Goal: Task Accomplishment & Management: Manage account settings

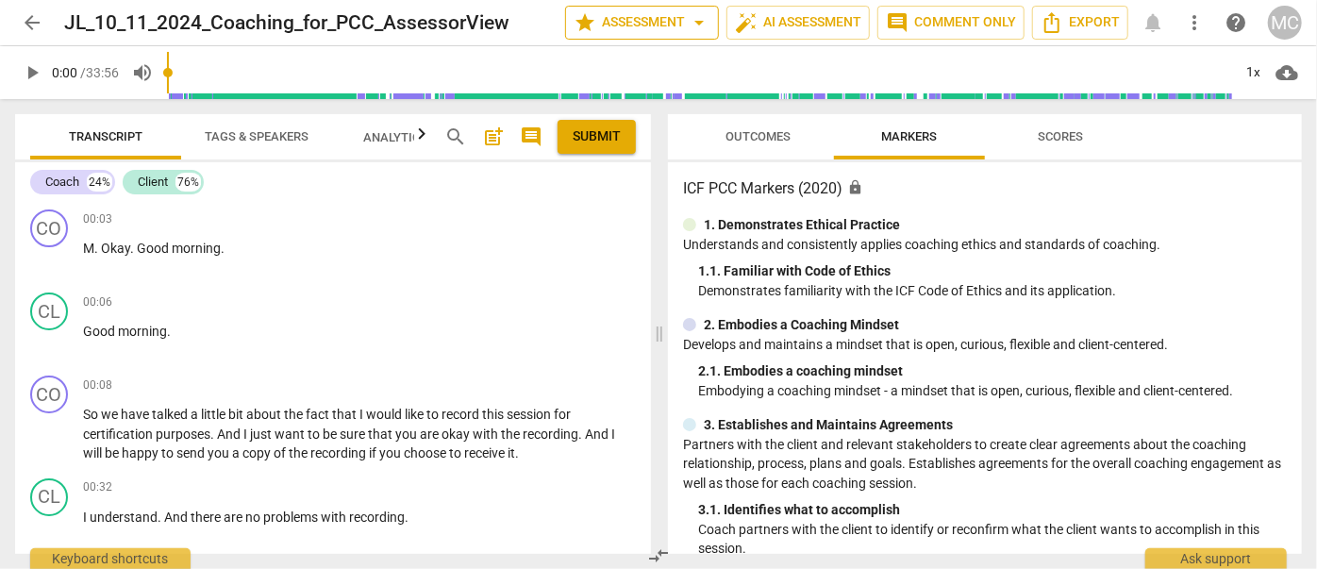
click at [643, 8] on button "star Assessment arrow_drop_down" at bounding box center [642, 23] width 154 height 34
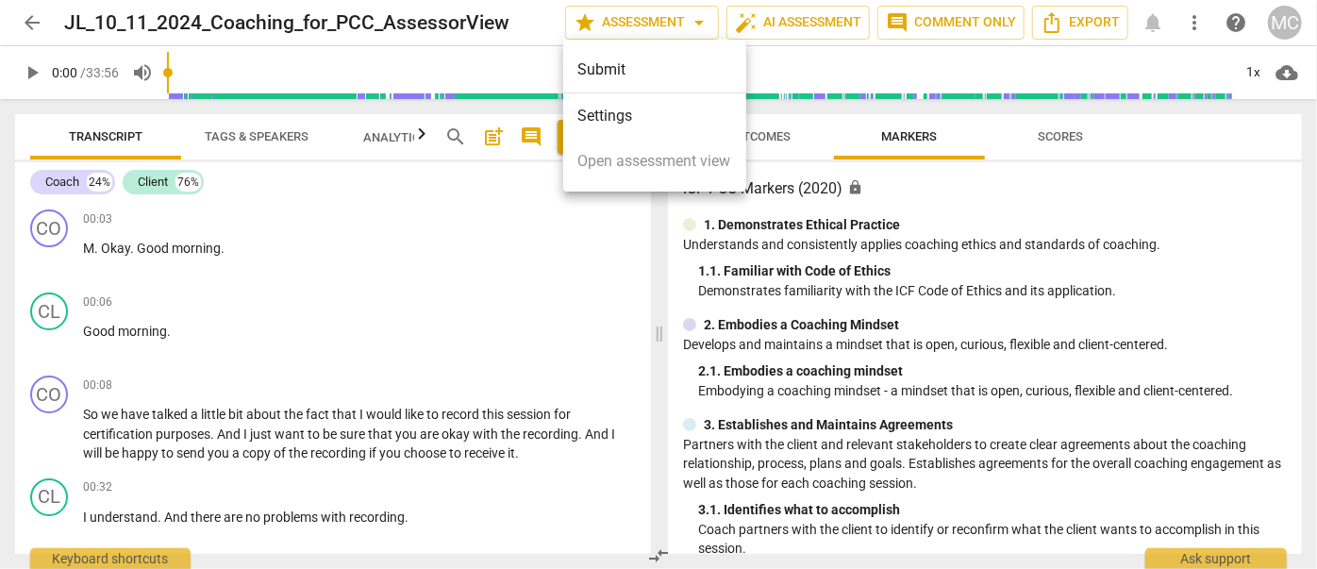
click at [631, 108] on li "Settings" at bounding box center [654, 115] width 183 height 45
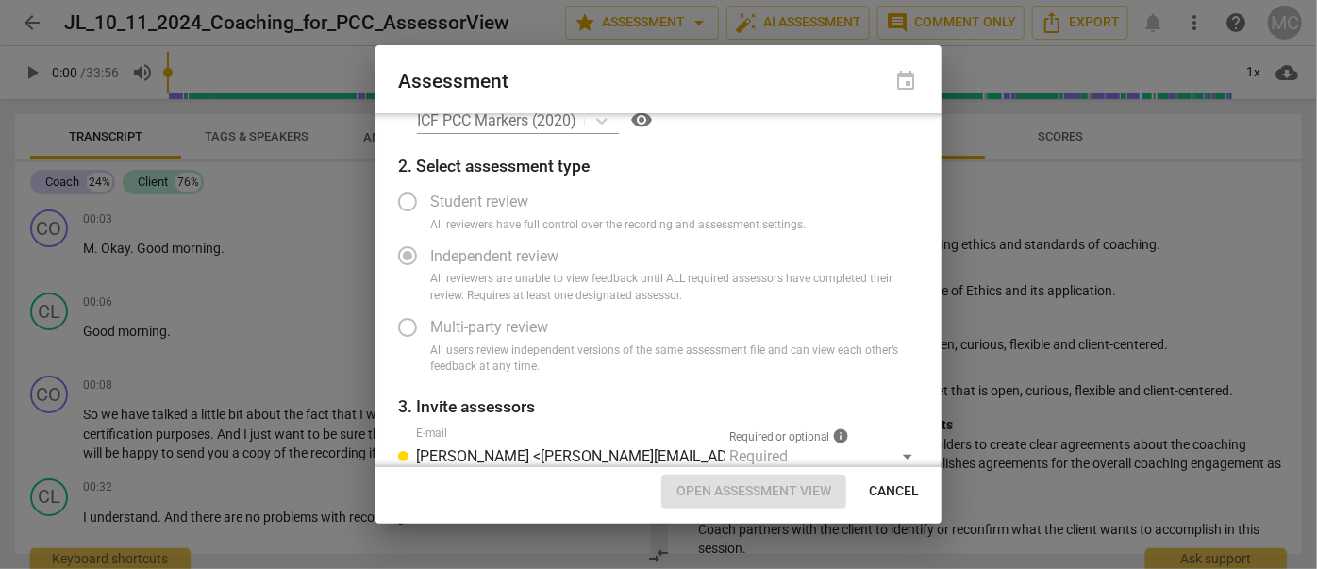
scroll to position [174, 0]
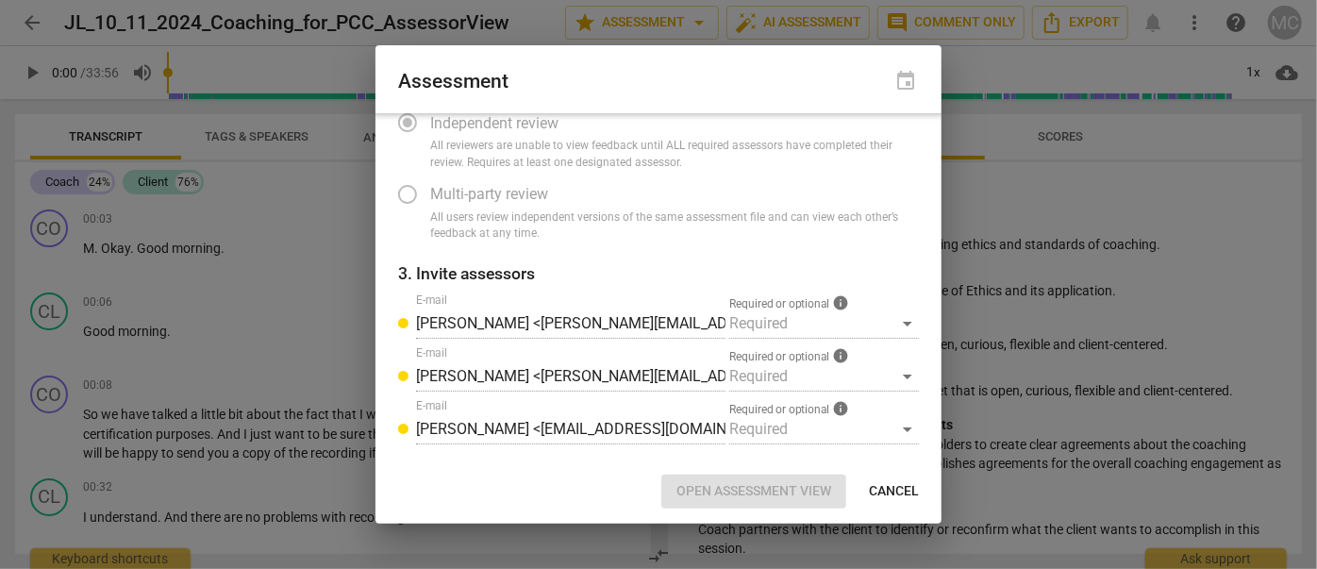
click at [881, 490] on span "Cancel" at bounding box center [894, 491] width 50 height 19
radio input "false"
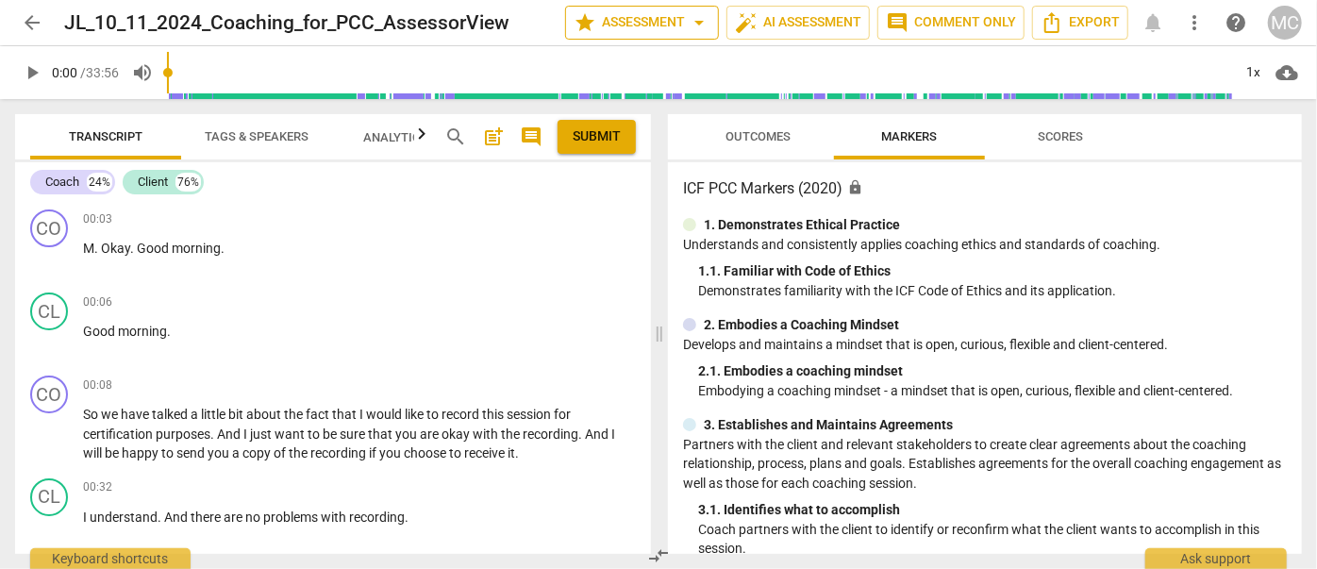
click at [695, 14] on span "arrow_drop_down" at bounding box center [699, 22] width 23 height 23
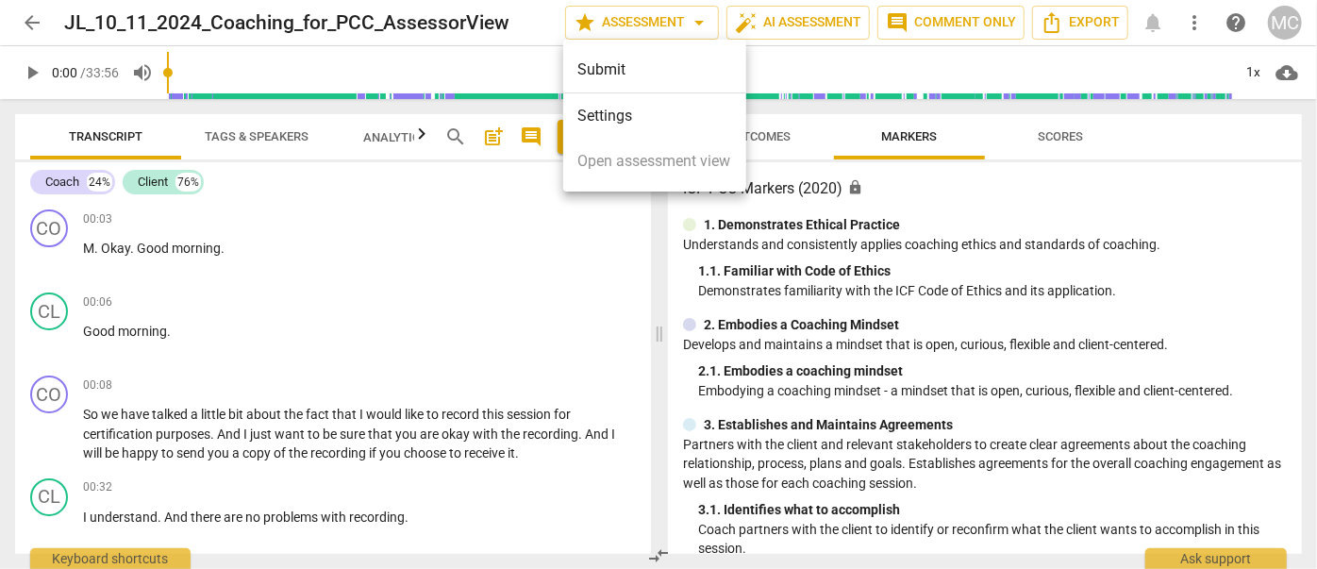
click at [599, 115] on li "Settings" at bounding box center [654, 115] width 183 height 45
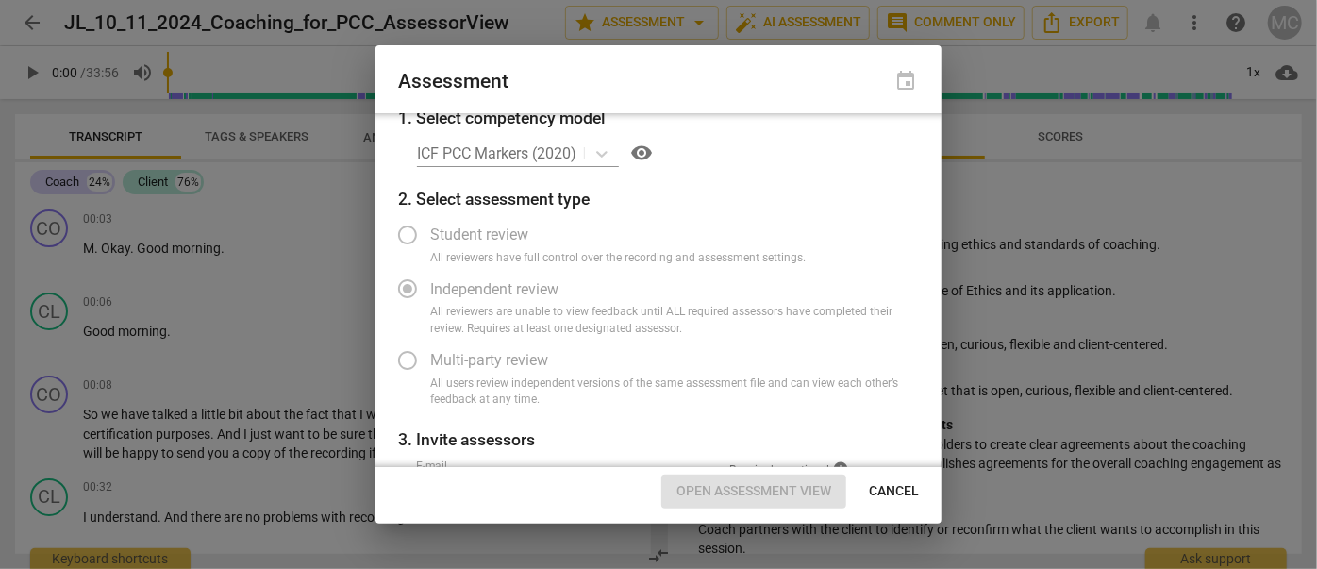
scroll to position [0, 0]
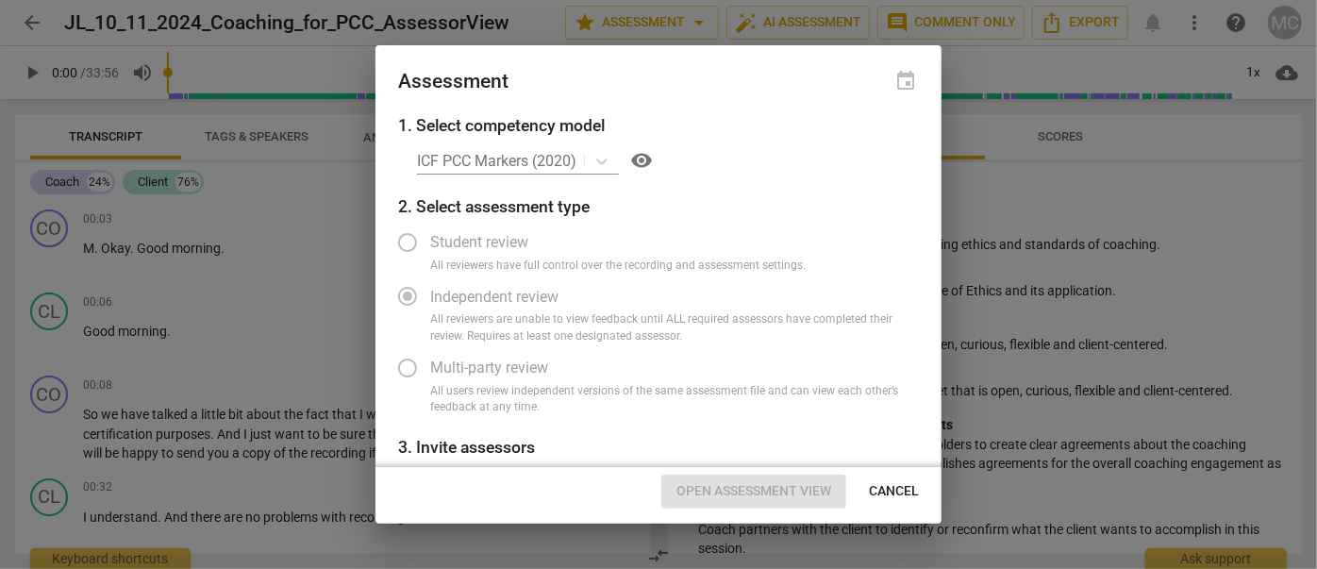
click at [616, 159] on div "ICF PCC Markers (2020) visibility" at bounding box center [668, 160] width 502 height 30
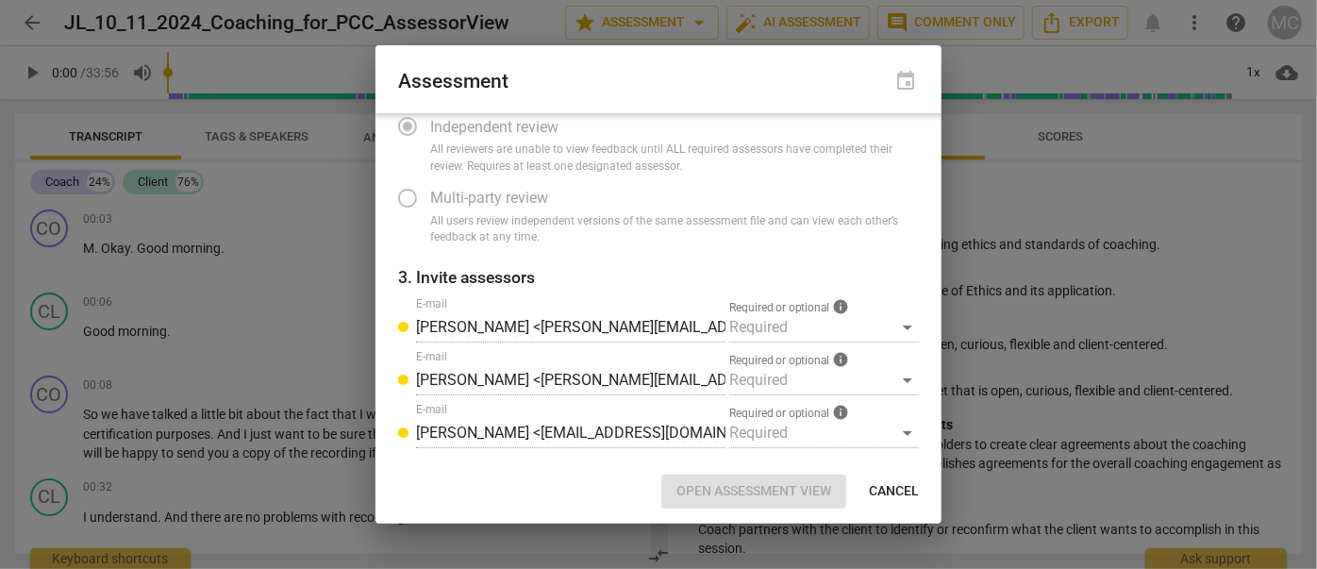
scroll to position [174, 0]
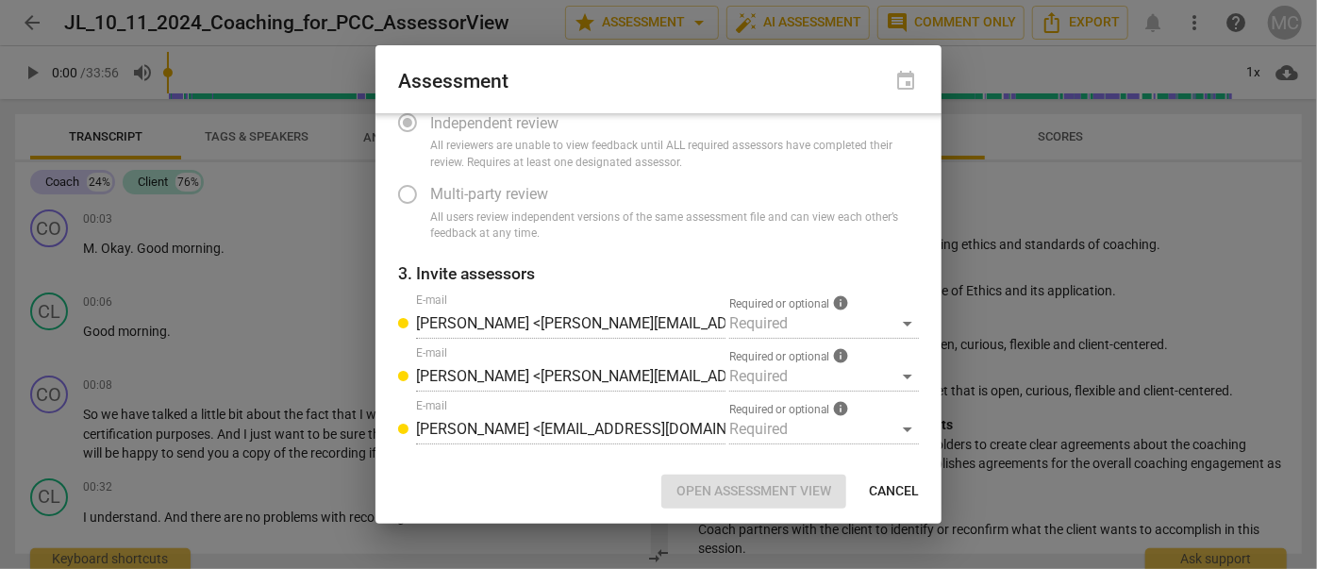
click at [759, 186] on label "Multi-party review" at bounding box center [644, 194] width 519 height 45
click at [898, 495] on span "Cancel" at bounding box center [894, 491] width 50 height 19
radio input "false"
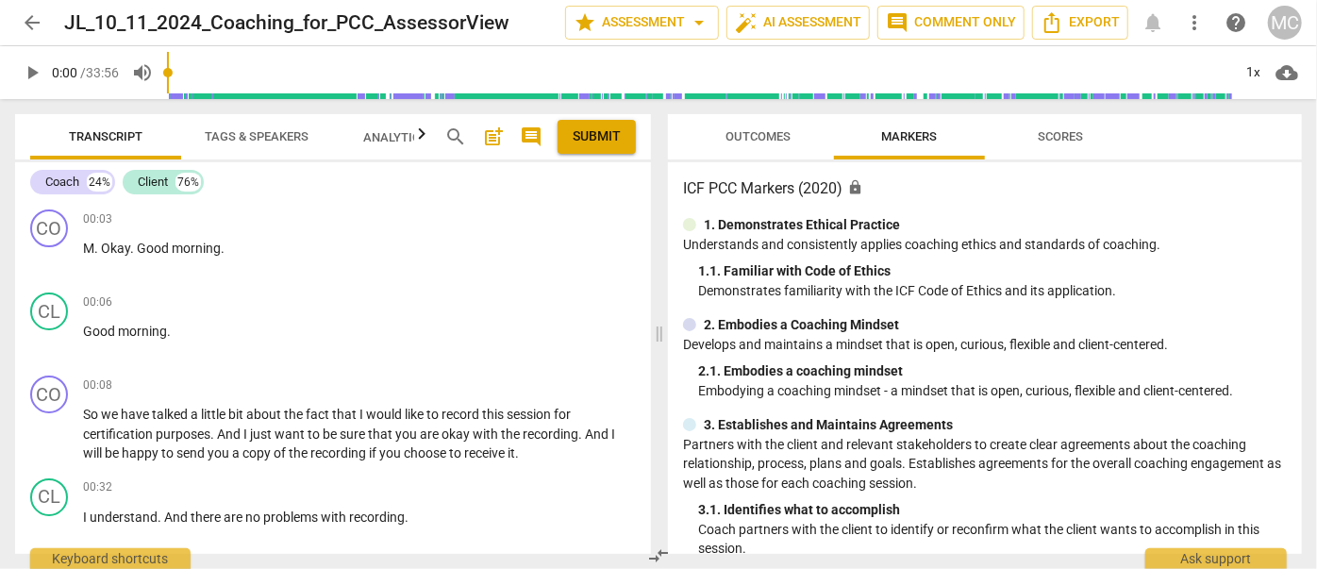
click at [390, 142] on span "Analytics New" at bounding box center [408, 137] width 88 height 14
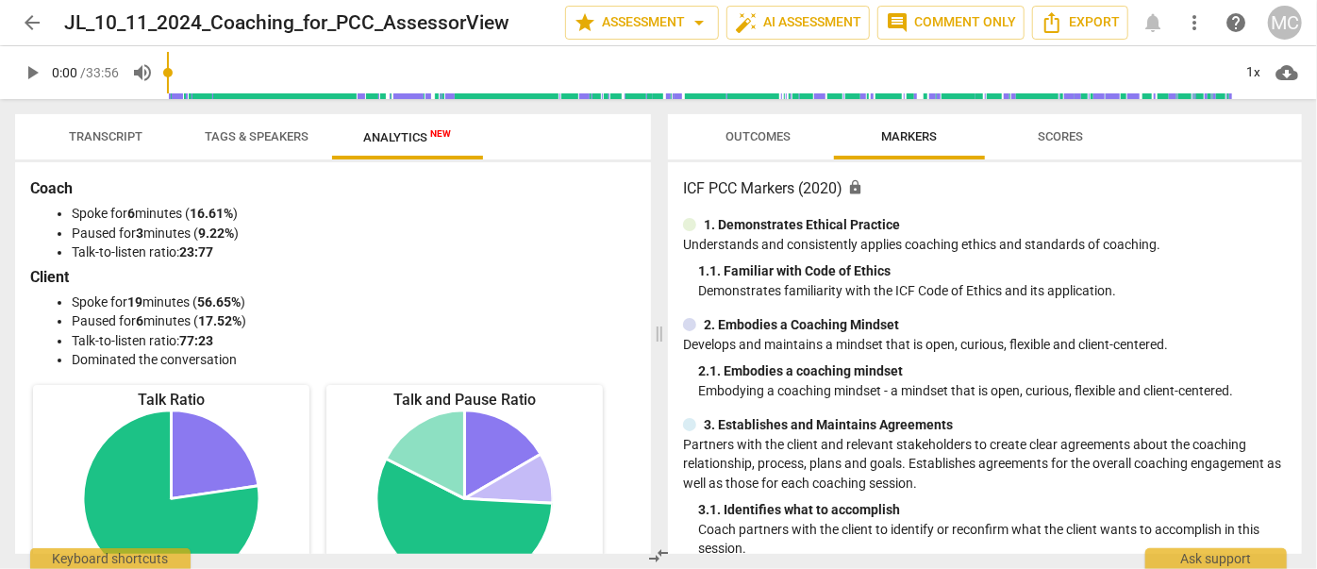
click at [106, 119] on button "Transcript" at bounding box center [105, 136] width 151 height 45
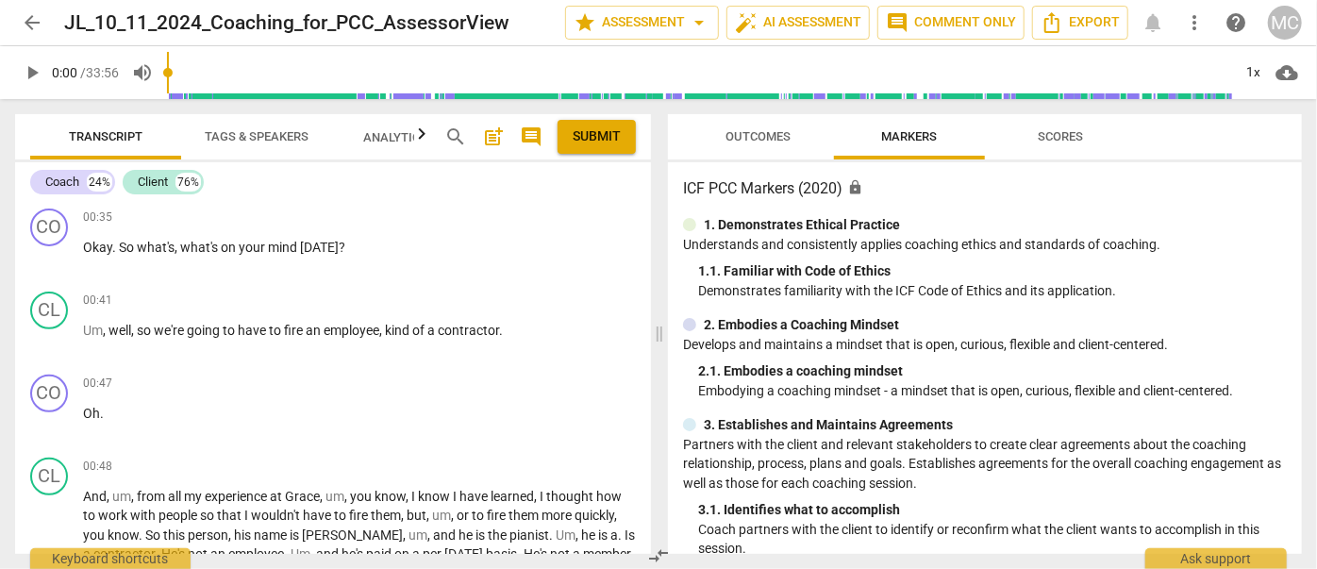
scroll to position [0, 0]
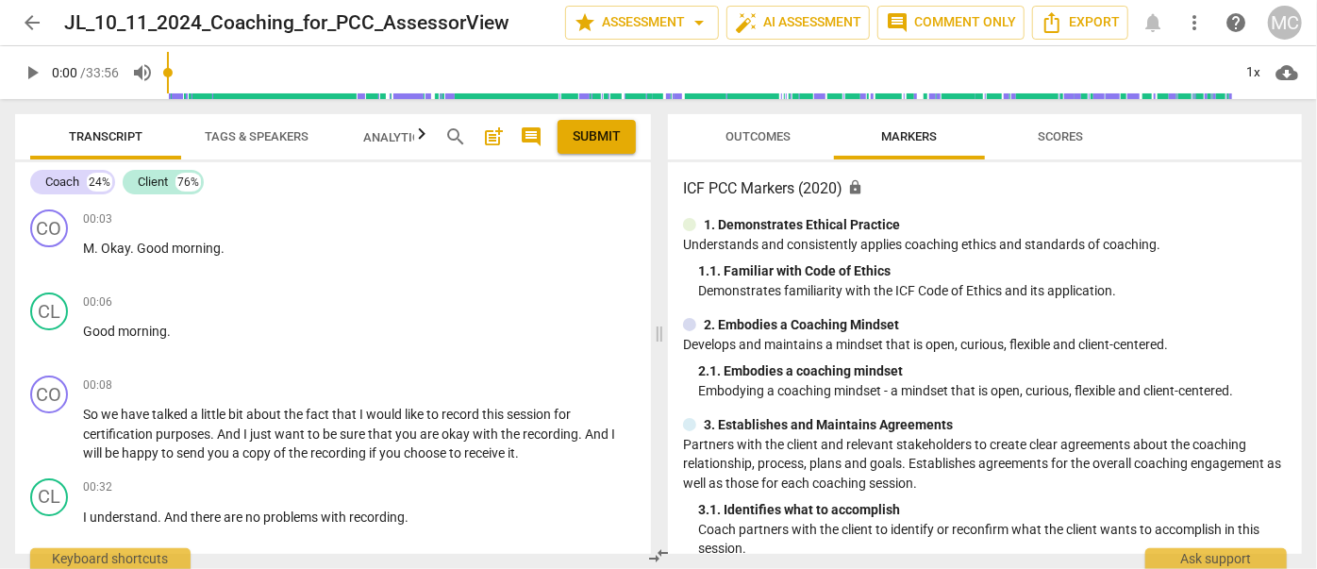
drag, startPoint x: 140, startPoint y: 417, endPoint x: 136, endPoint y: 158, distance: 259.5
click at [25, 25] on span "arrow_back" at bounding box center [32, 22] width 23 height 23
